Goal: Check status: Check status

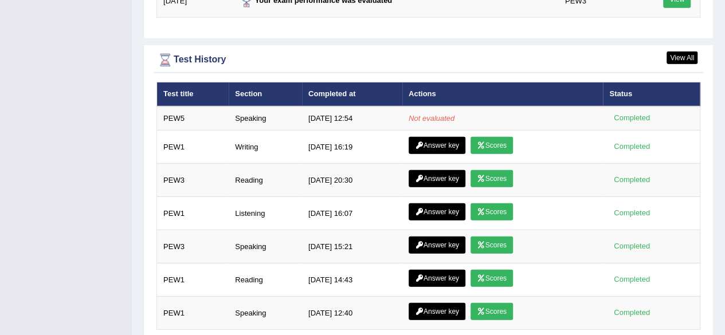
scroll to position [1592, 0]
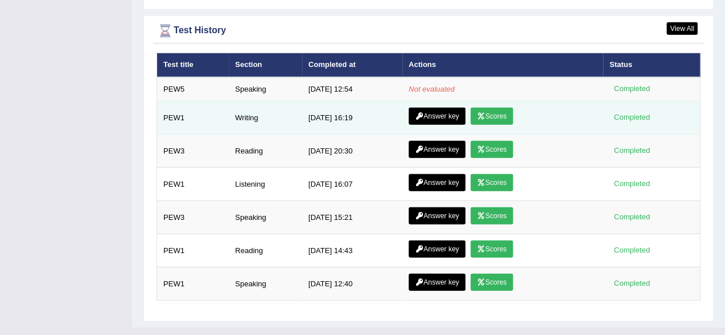
click at [437, 108] on link "Answer key" at bounding box center [437, 116] width 57 height 17
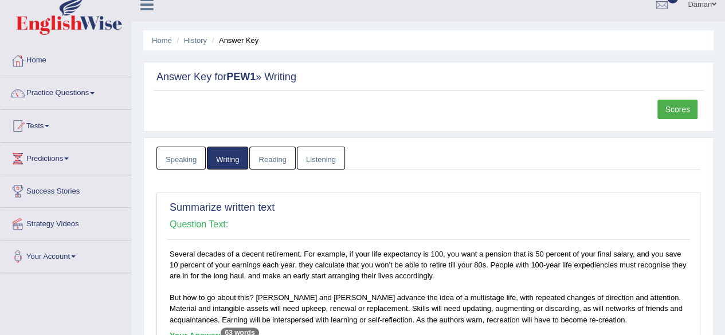
scroll to position [10, 0]
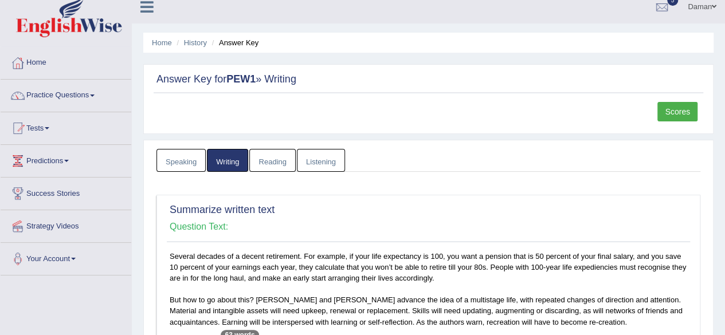
click at [675, 109] on link "Scores" at bounding box center [677, 111] width 40 height 19
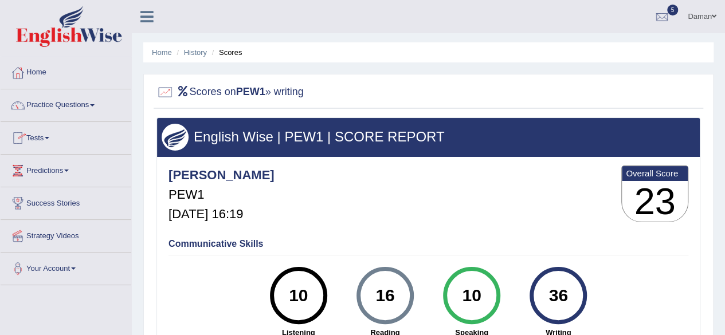
click at [48, 105] on link "Practice Questions" at bounding box center [66, 103] width 131 height 29
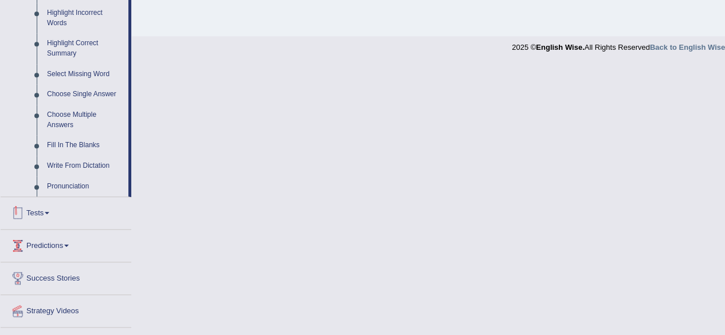
scroll to position [560, 0]
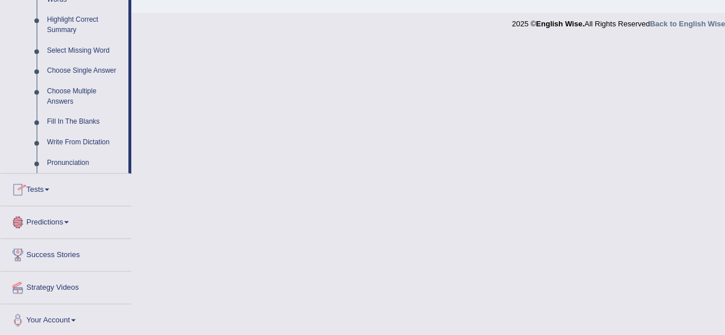
click at [43, 186] on link "Tests" at bounding box center [66, 188] width 131 height 29
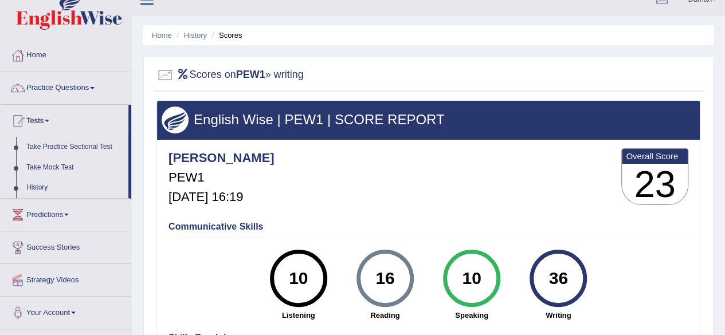
scroll to position [16, 0]
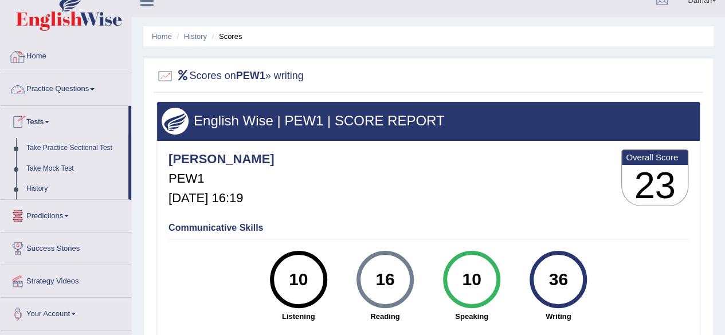
click at [42, 57] on link "Home" at bounding box center [66, 55] width 131 height 29
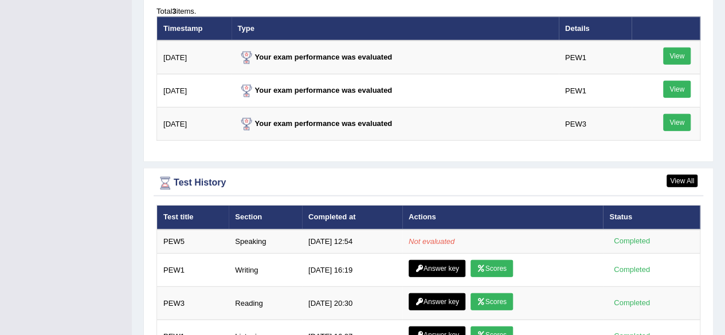
scroll to position [1592, 0]
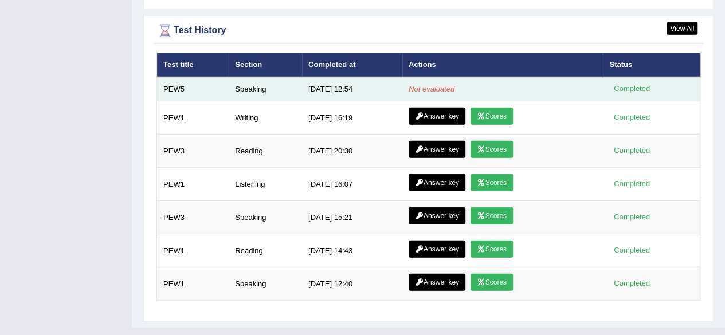
click at [252, 77] on td "Speaking" at bounding box center [265, 89] width 73 height 24
click at [443, 85] on em "Not evaluated" at bounding box center [432, 89] width 46 height 9
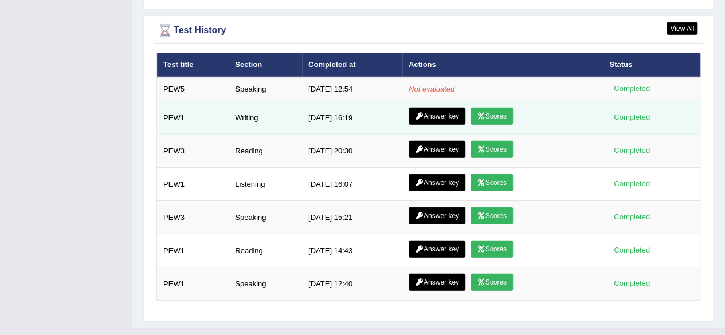
click at [439, 108] on link "Answer key" at bounding box center [437, 116] width 57 height 17
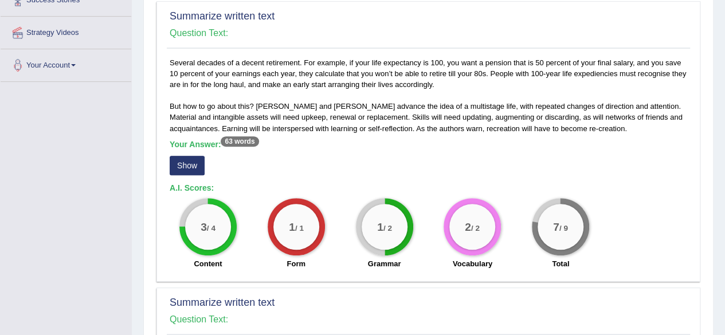
scroll to position [202, 0]
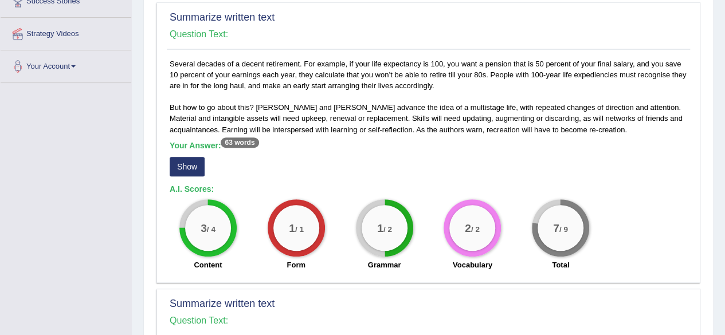
click at [189, 163] on button "Show" at bounding box center [187, 166] width 35 height 19
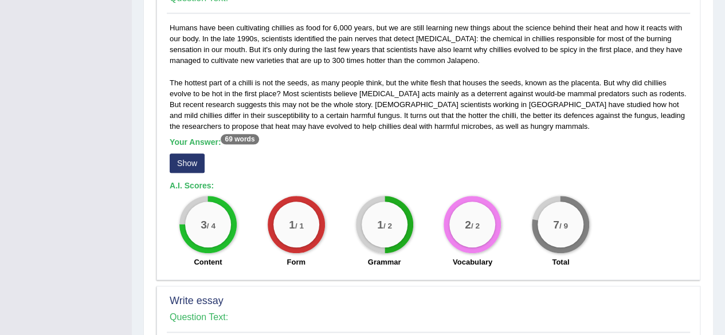
scroll to position [536, 0]
click at [192, 166] on button "Show" at bounding box center [187, 162] width 35 height 19
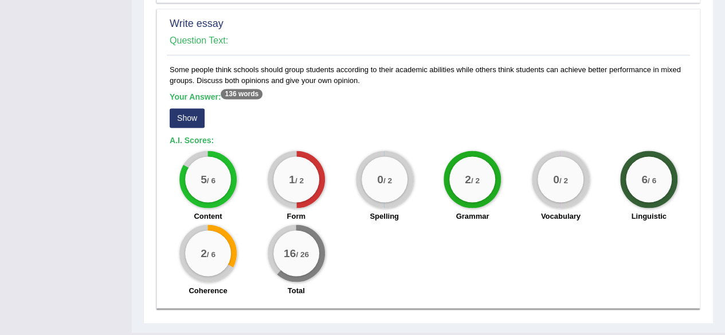
scroll to position [822, 0]
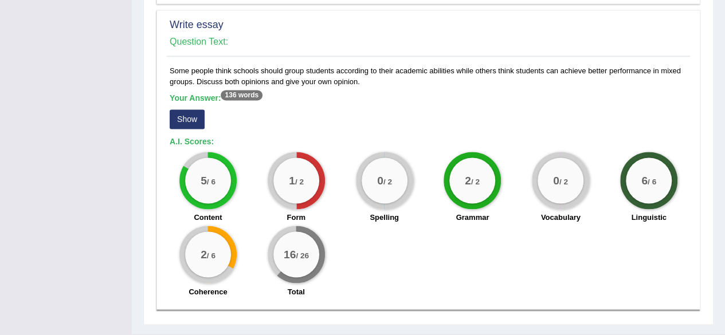
click at [191, 116] on button "Show" at bounding box center [187, 118] width 35 height 19
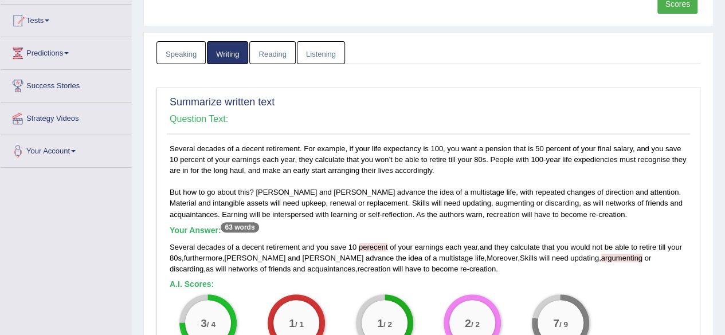
scroll to position [0, 0]
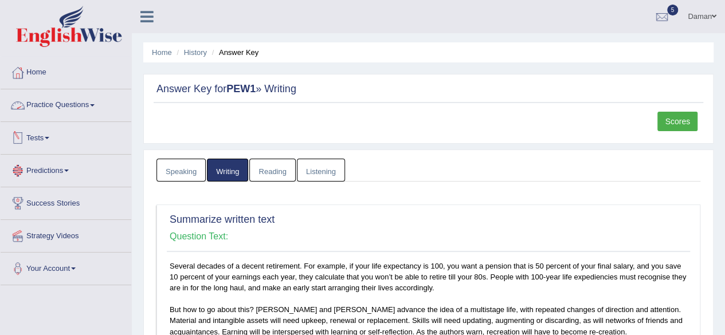
click at [69, 107] on link "Practice Questions" at bounding box center [66, 103] width 131 height 29
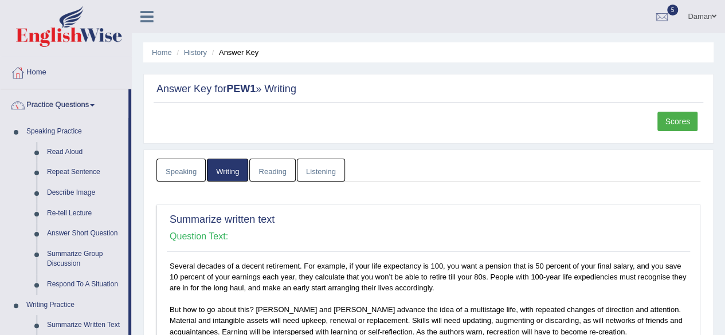
click at [152, 48] on ul "Home History Answer Key" at bounding box center [428, 52] width 570 height 20
click at [158, 52] on link "Home" at bounding box center [162, 52] width 20 height 9
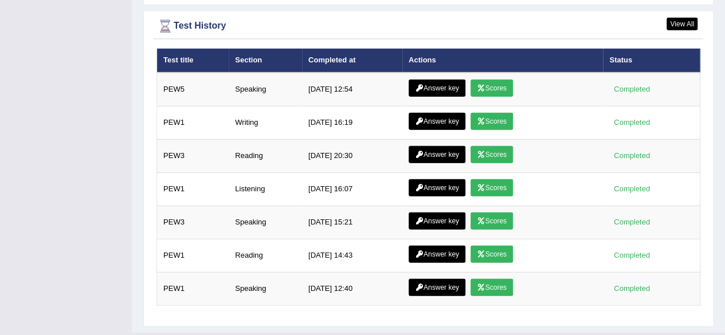
scroll to position [1601, 0]
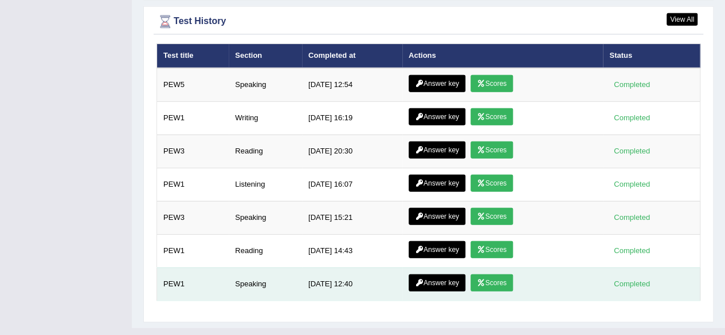
click at [485, 274] on link "Scores" at bounding box center [491, 282] width 42 height 17
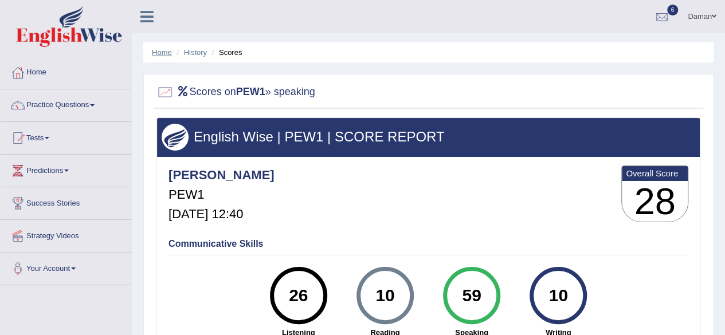
click at [158, 49] on link "Home" at bounding box center [162, 52] width 20 height 9
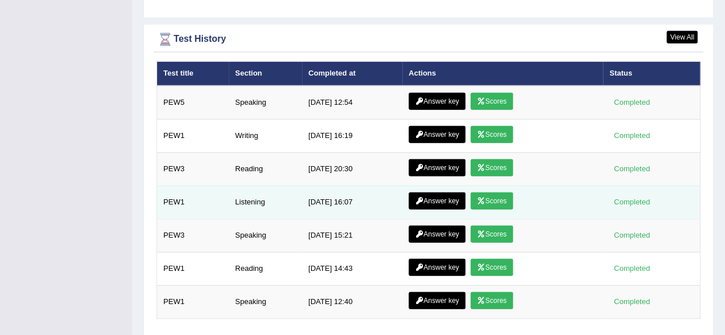
scroll to position [1601, 0]
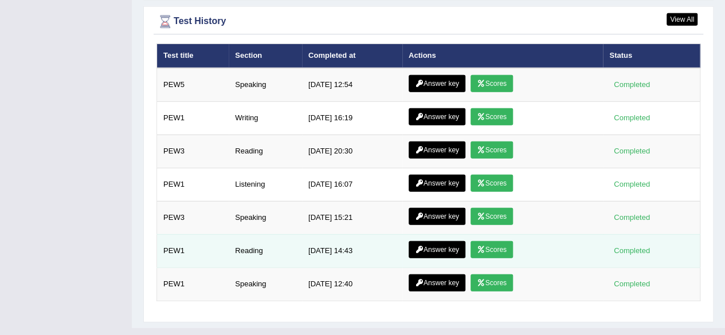
click at [492, 241] on link "Scores" at bounding box center [491, 249] width 42 height 17
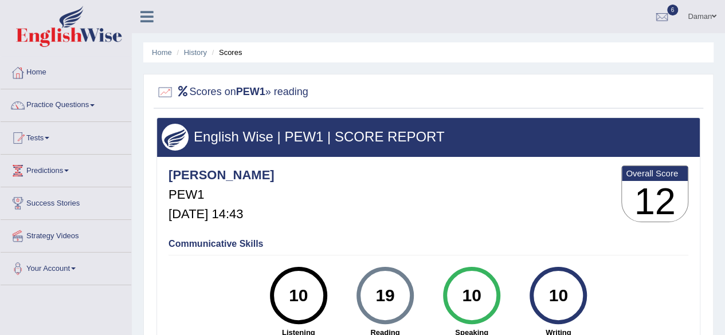
click at [174, 87] on h2 "Scores on PEW1 » reading" at bounding box center [232, 92] width 152 height 17
click at [152, 52] on link "Home" at bounding box center [162, 52] width 20 height 9
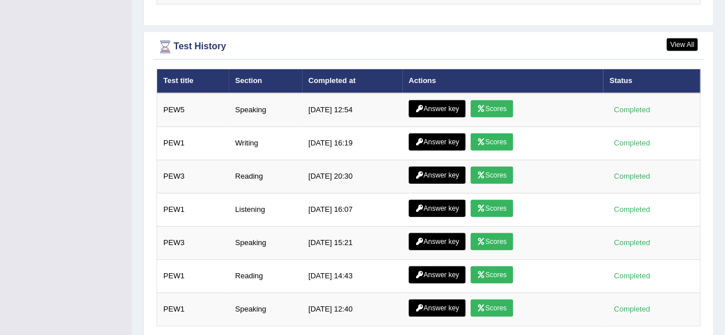
scroll to position [1601, 0]
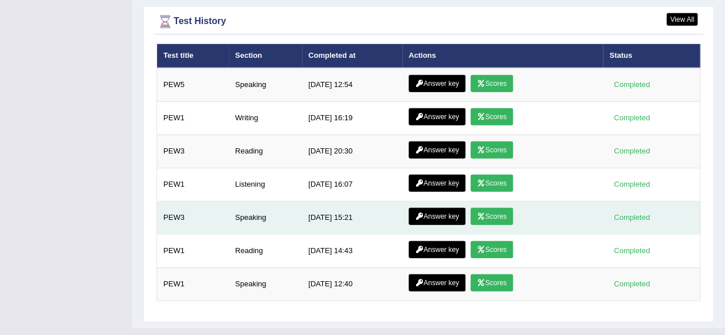
click at [493, 208] on link "Scores" at bounding box center [491, 216] width 42 height 17
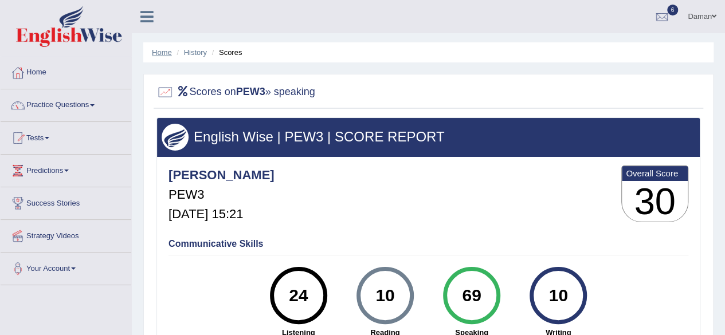
click at [158, 51] on link "Home" at bounding box center [162, 52] width 20 height 9
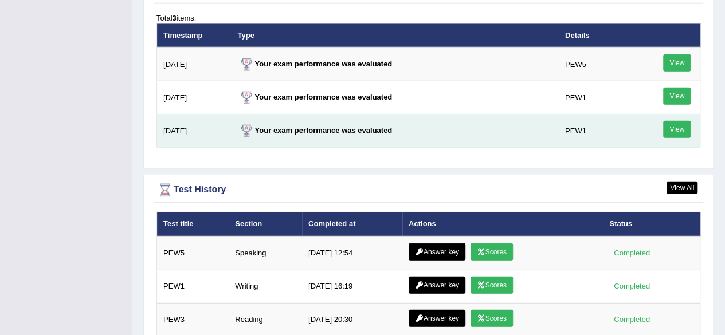
scroll to position [1601, 0]
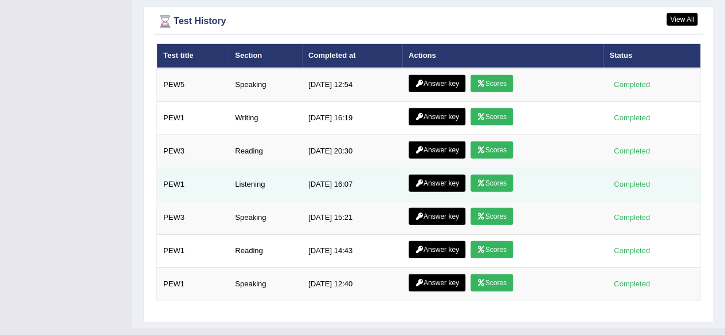
click at [419, 180] on icon at bounding box center [419, 183] width 9 height 7
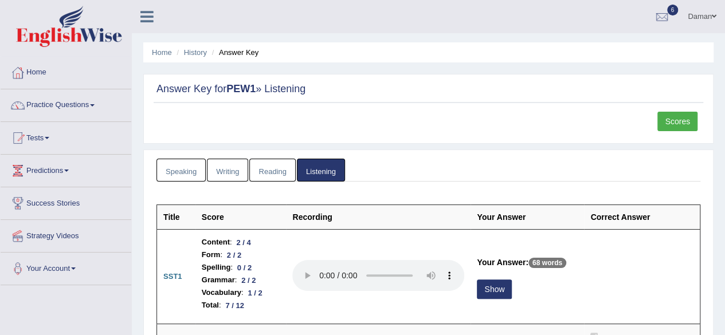
click at [164, 48] on li "Home" at bounding box center [162, 52] width 20 height 11
click at [160, 51] on link "Home" at bounding box center [162, 52] width 20 height 9
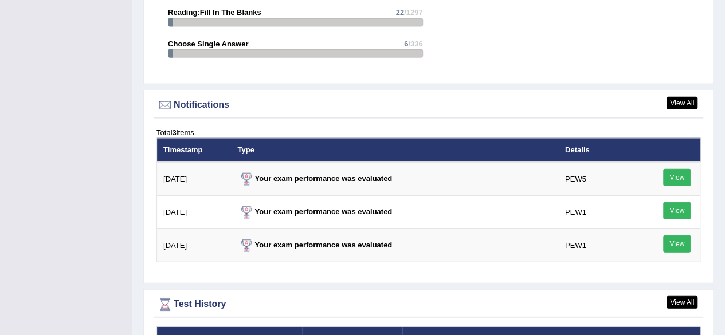
scroll to position [1601, 0]
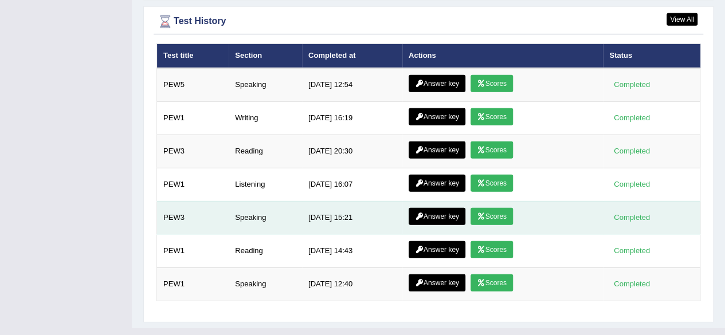
click at [434, 208] on link "Answer key" at bounding box center [437, 216] width 57 height 17
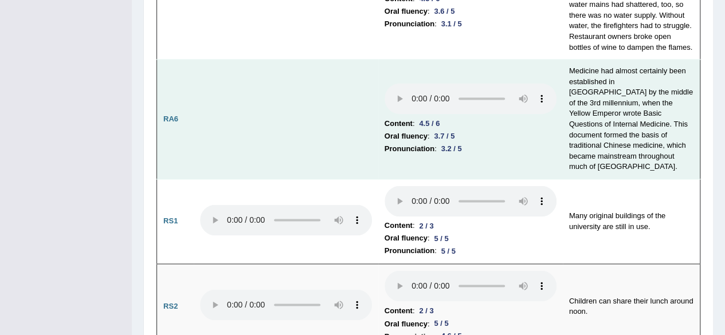
scroll to position [775, 0]
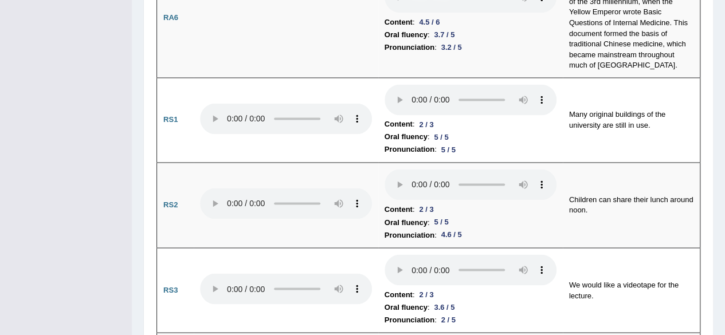
scroll to position [879, 0]
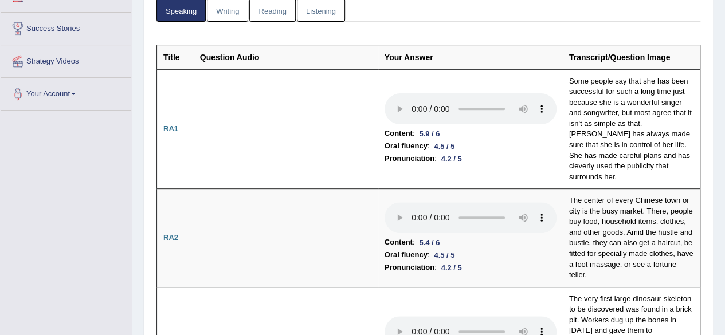
scroll to position [0, 0]
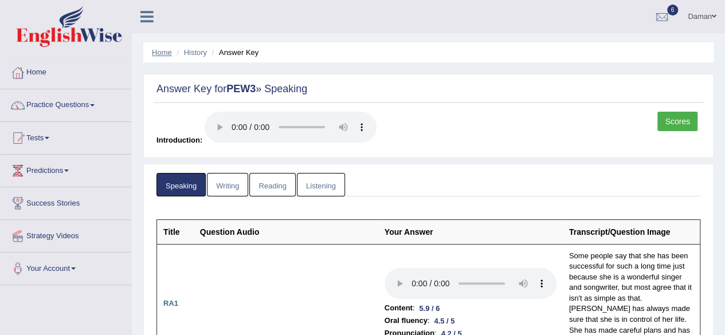
click at [160, 50] on link "Home" at bounding box center [162, 52] width 20 height 9
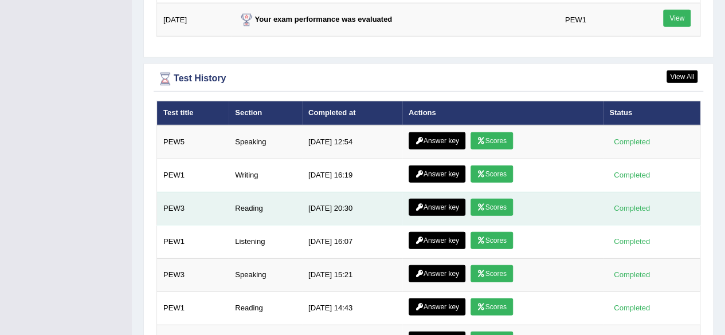
scroll to position [1601, 0]
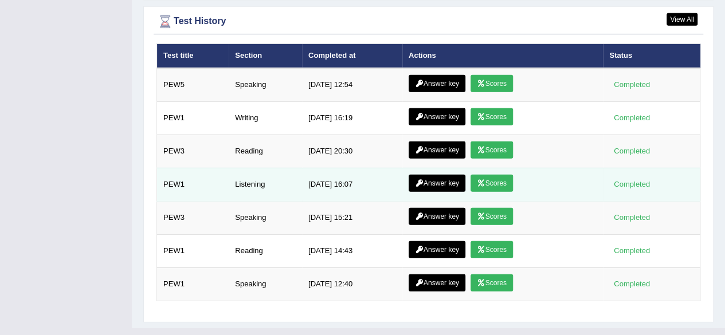
click at [494, 175] on link "Scores" at bounding box center [491, 183] width 42 height 17
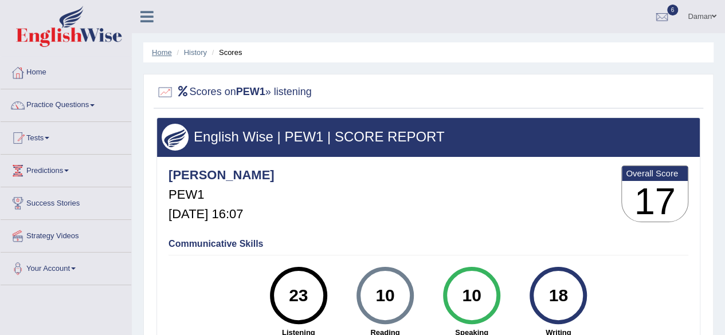
click at [160, 53] on link "Home" at bounding box center [162, 52] width 20 height 9
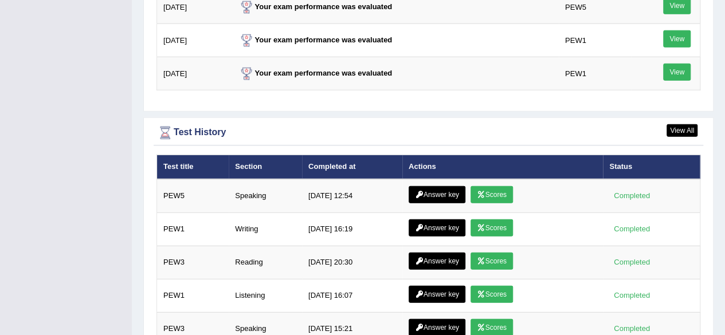
scroll to position [1601, 0]
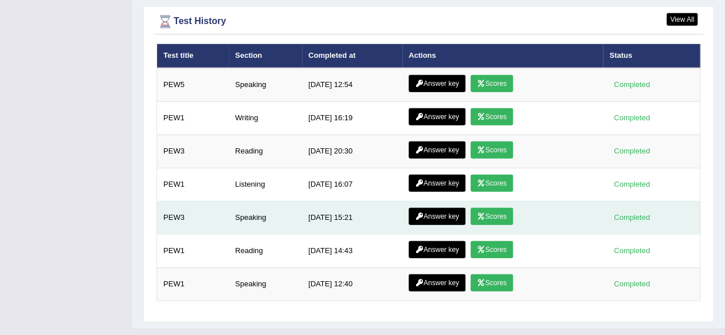
click at [439, 175] on link "Answer key" at bounding box center [437, 183] width 57 height 17
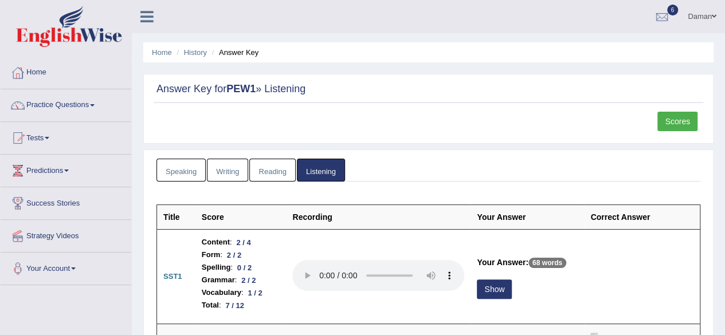
click at [424, 163] on ul "Speaking Writing [GEOGRAPHIC_DATA] Listening" at bounding box center [428, 170] width 544 height 23
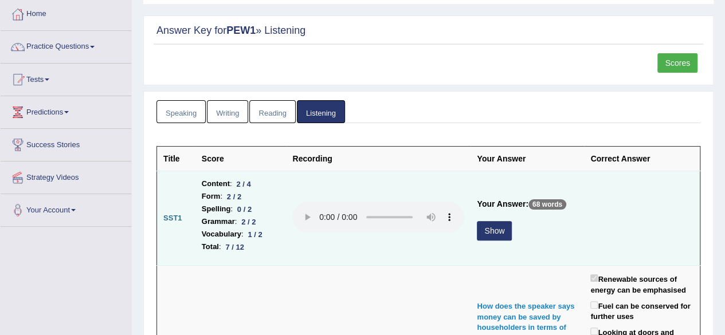
scroll to position [115, 0]
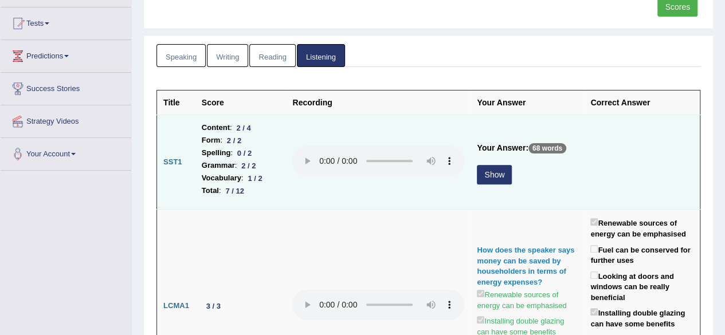
click at [494, 171] on button "Show" at bounding box center [494, 174] width 35 height 19
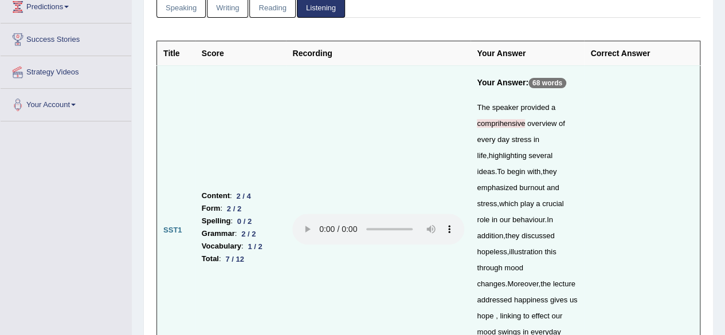
scroll to position [229, 0]
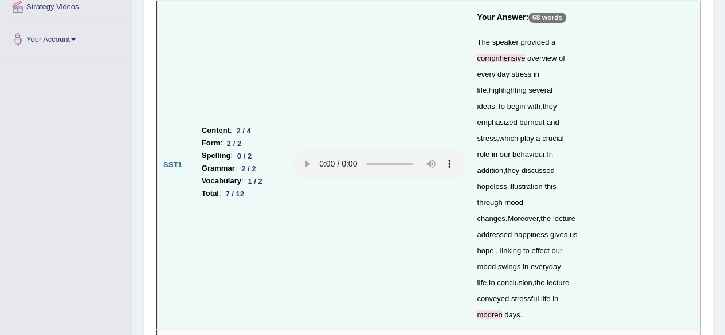
click at [563, 270] on div "The speaker provided a comprihensive overview of every day stress in life , hig…" at bounding box center [527, 178] width 101 height 289
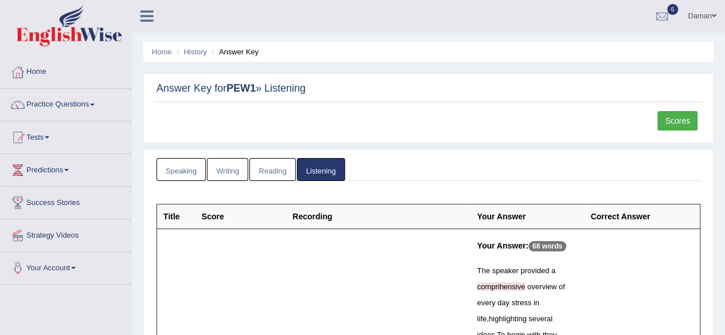
scroll to position [0, 0]
click at [158, 55] on link "Home" at bounding box center [162, 52] width 20 height 9
click at [158, 50] on link "Home" at bounding box center [162, 52] width 20 height 9
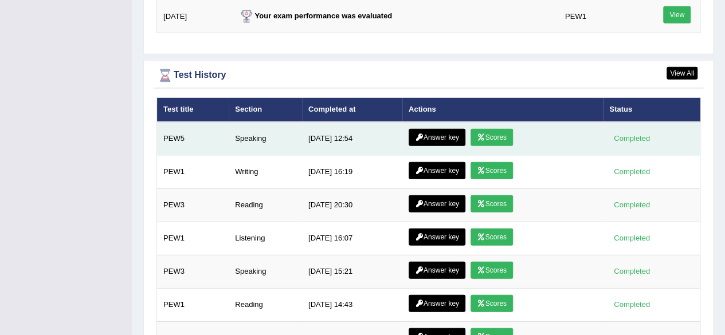
scroll to position [1601, 0]
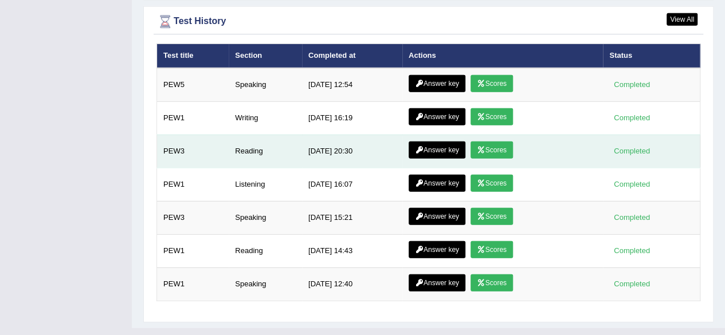
click at [495, 135] on td "Answer key Scores" at bounding box center [502, 151] width 201 height 33
click at [495, 142] on link "Scores" at bounding box center [491, 150] width 42 height 17
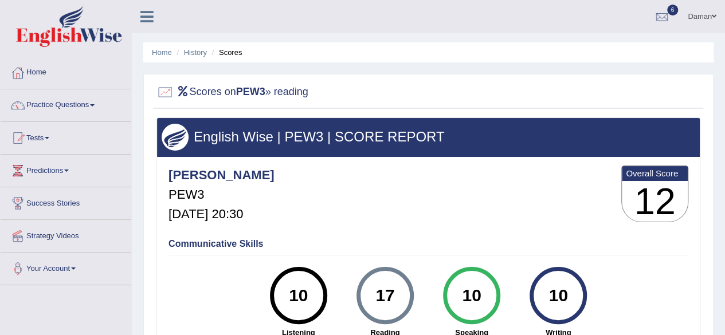
click at [162, 47] on li "Home" at bounding box center [162, 52] width 20 height 11
click at [162, 53] on link "Home" at bounding box center [162, 52] width 20 height 9
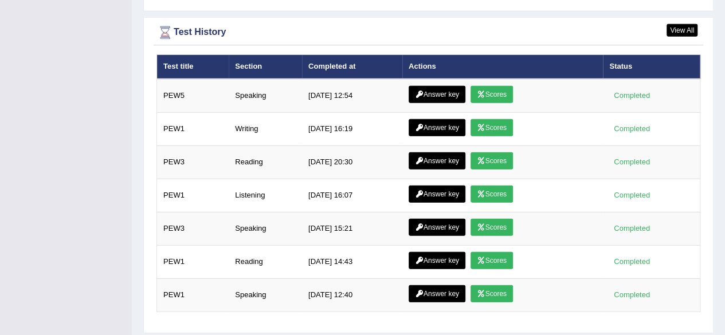
scroll to position [1601, 0]
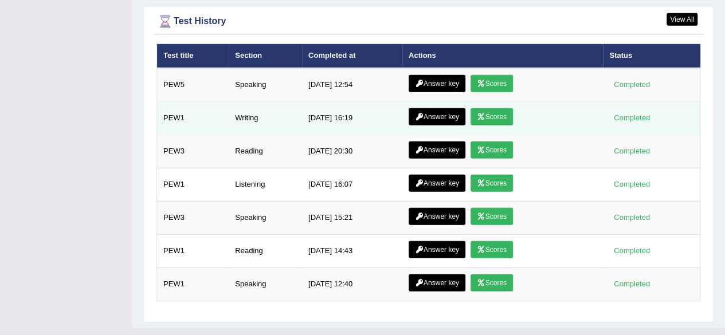
click at [496, 108] on link "Scores" at bounding box center [491, 116] width 42 height 17
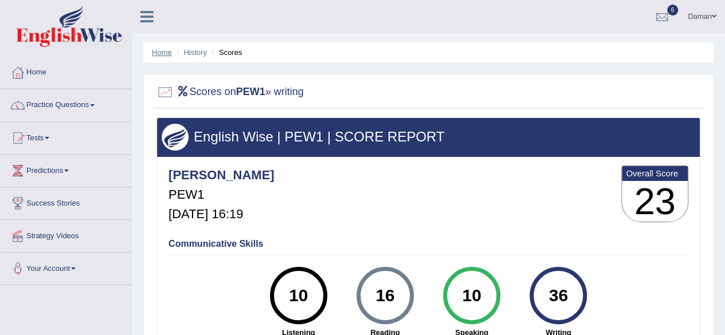
click at [162, 48] on link "Home" at bounding box center [162, 52] width 20 height 9
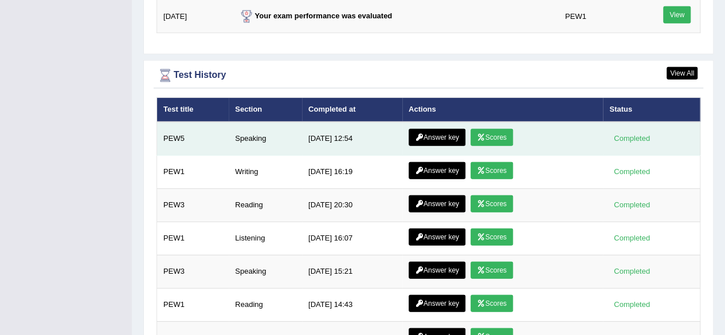
scroll to position [1601, 0]
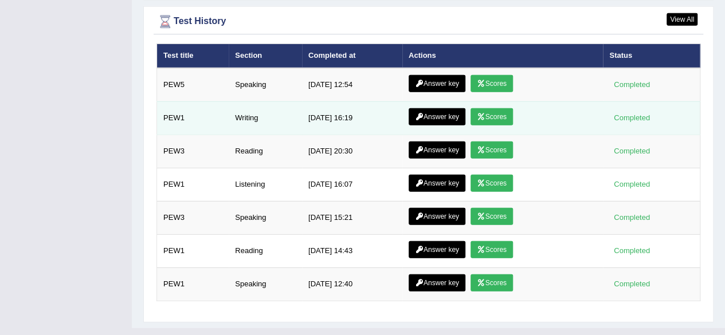
click at [433, 108] on link "Answer key" at bounding box center [437, 116] width 57 height 17
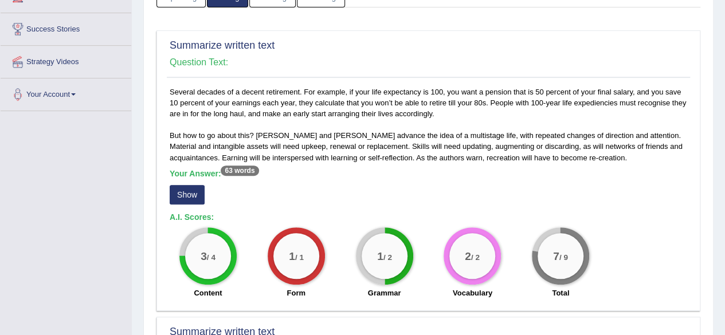
scroll to position [229, 0]
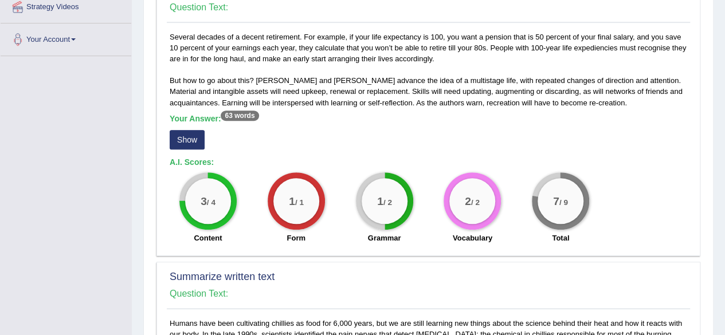
click at [186, 142] on button "Show" at bounding box center [187, 139] width 35 height 19
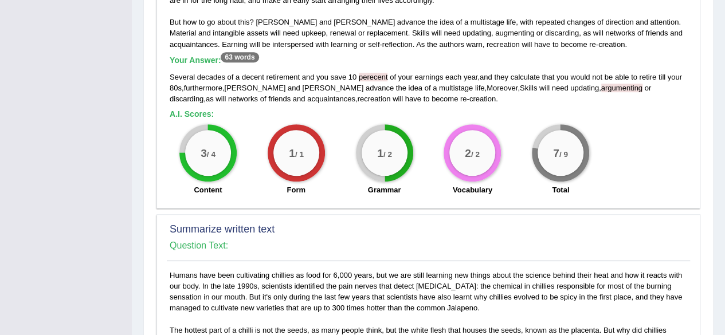
scroll to position [516, 0]
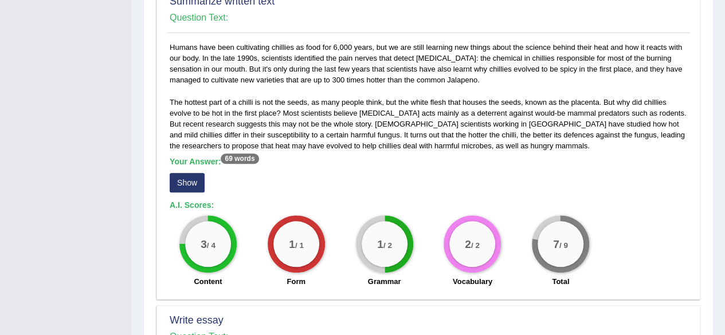
click at [188, 176] on button "Show" at bounding box center [187, 182] width 35 height 19
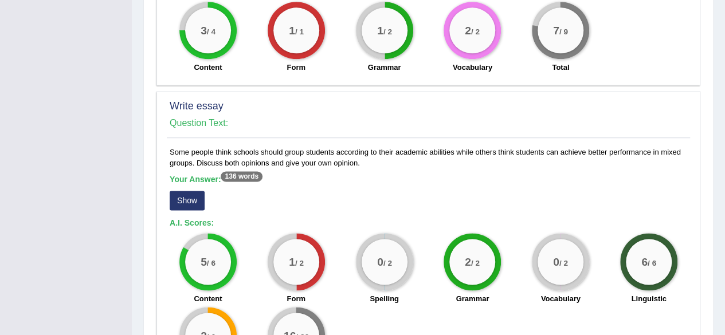
scroll to position [846, 0]
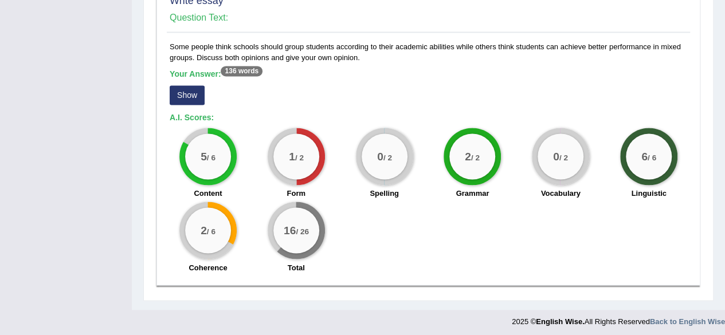
click at [193, 96] on button "Show" at bounding box center [187, 94] width 35 height 19
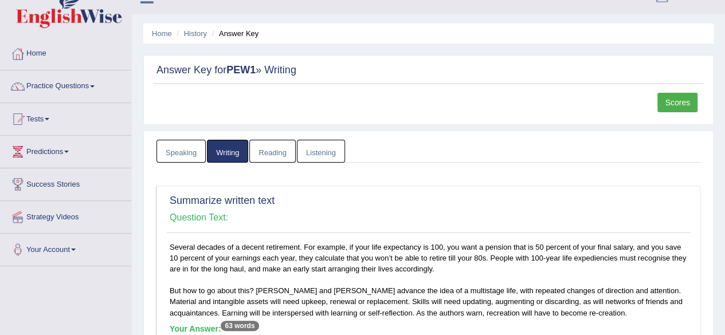
scroll to position [0, 0]
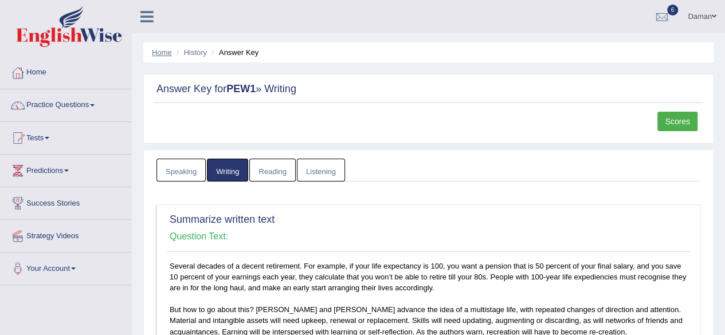
click at [156, 54] on link "Home" at bounding box center [162, 52] width 20 height 9
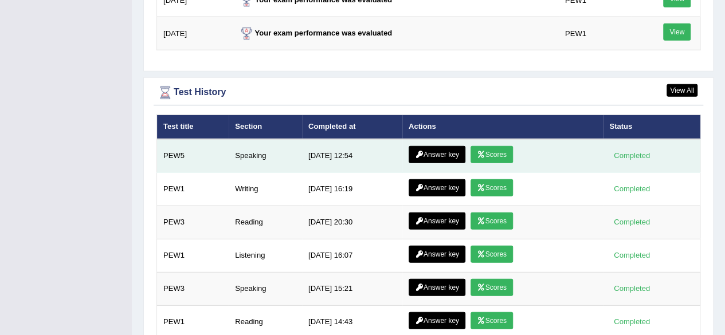
scroll to position [1601, 0]
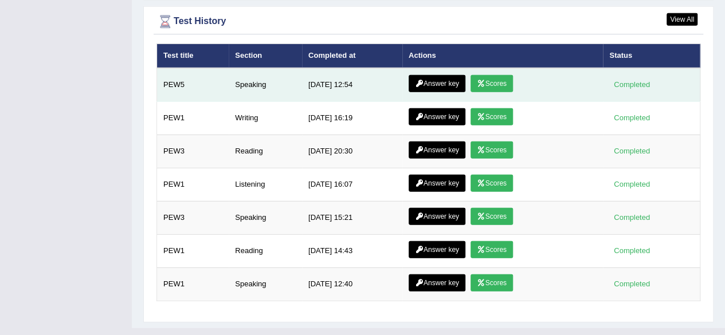
click at [495, 75] on link "Scores" at bounding box center [491, 83] width 42 height 17
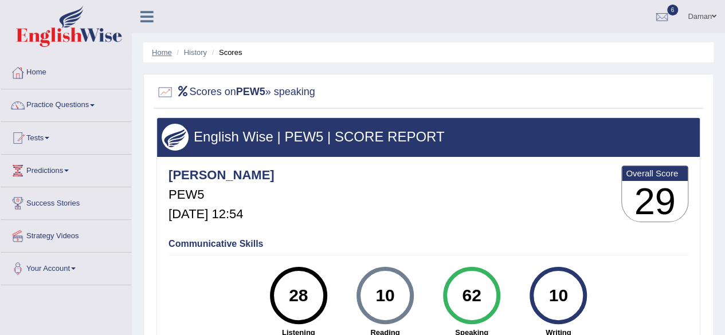
click at [158, 50] on link "Home" at bounding box center [162, 52] width 20 height 9
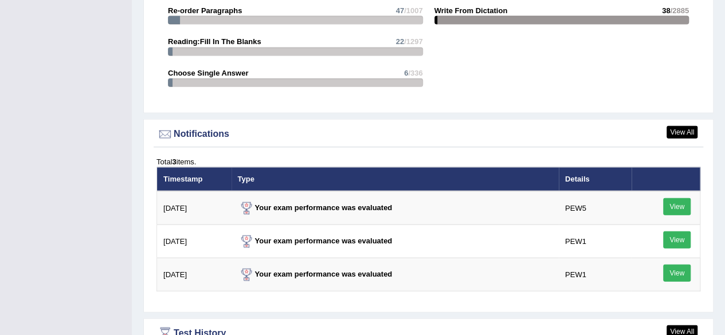
scroll to position [1490, 0]
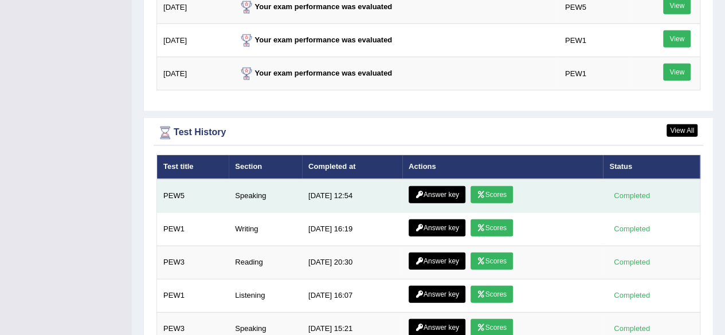
click at [442, 186] on link "Answer key" at bounding box center [437, 194] width 57 height 17
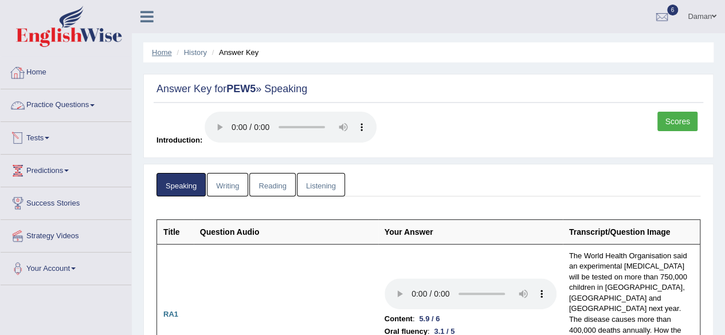
click at [162, 51] on link "Home" at bounding box center [162, 52] width 20 height 9
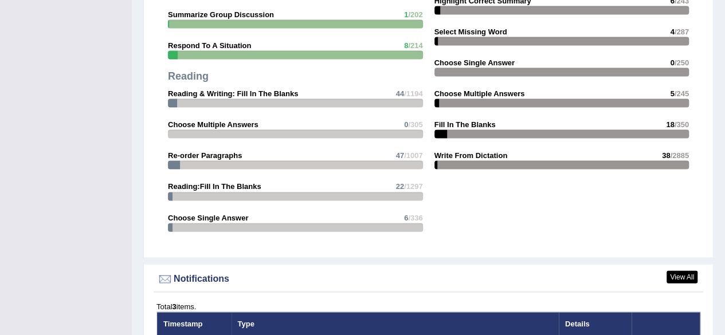
scroll to position [1143, 0]
